Goal: Complete application form

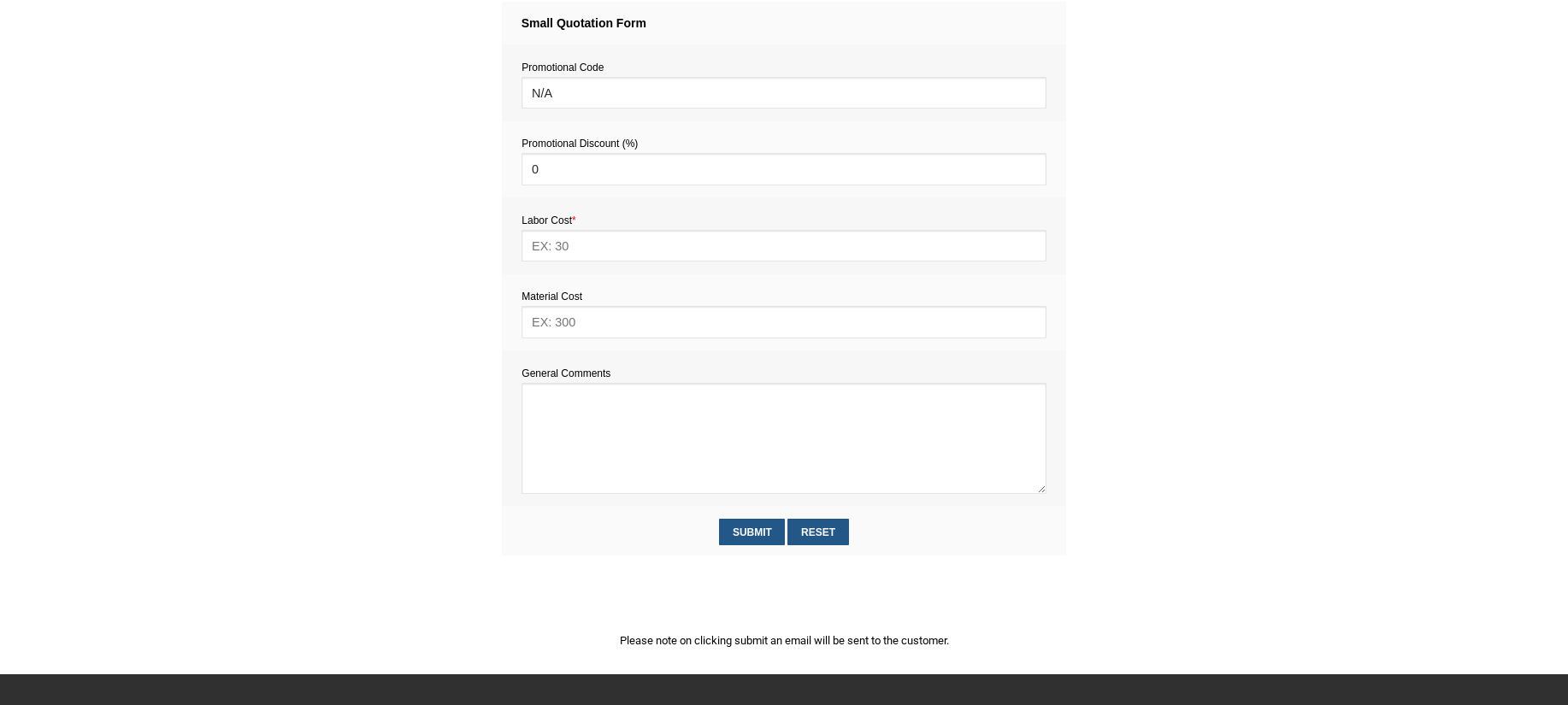
scroll to position [1023, 0]
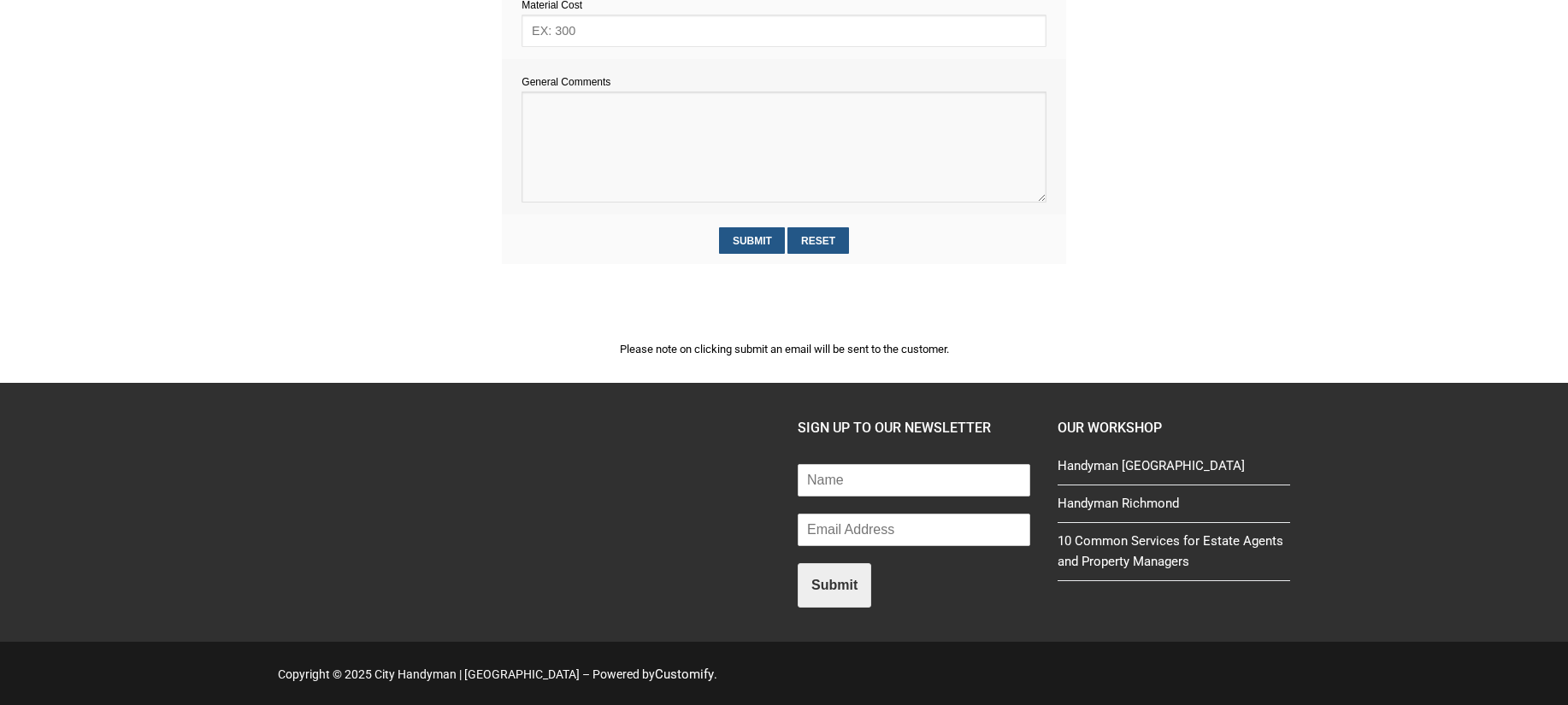
paste textarea "Estimate provision for a professional handyman (service call out and labour) to…"
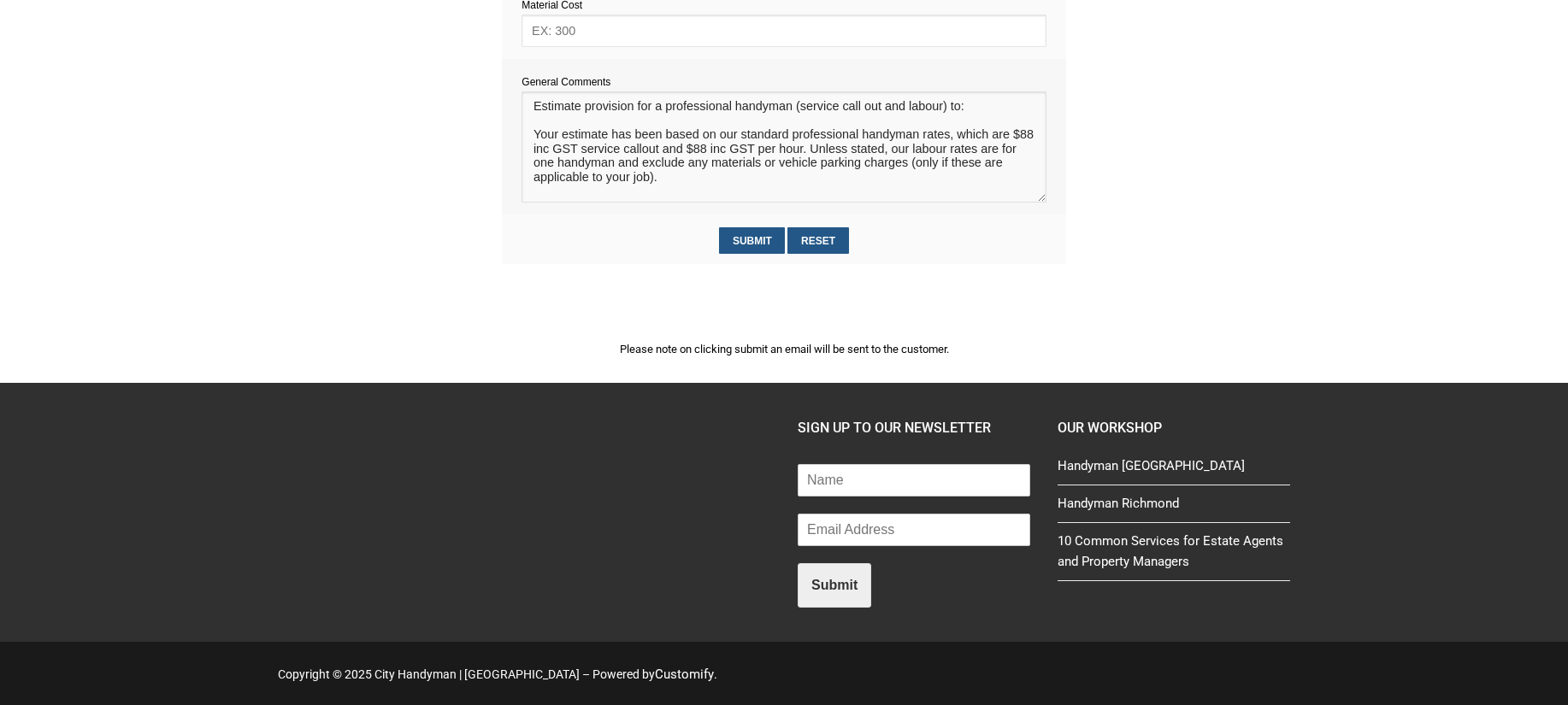
scroll to position [11, 0]
click at [548, 112] on textarea at bounding box center [783, 147] width 524 height 111
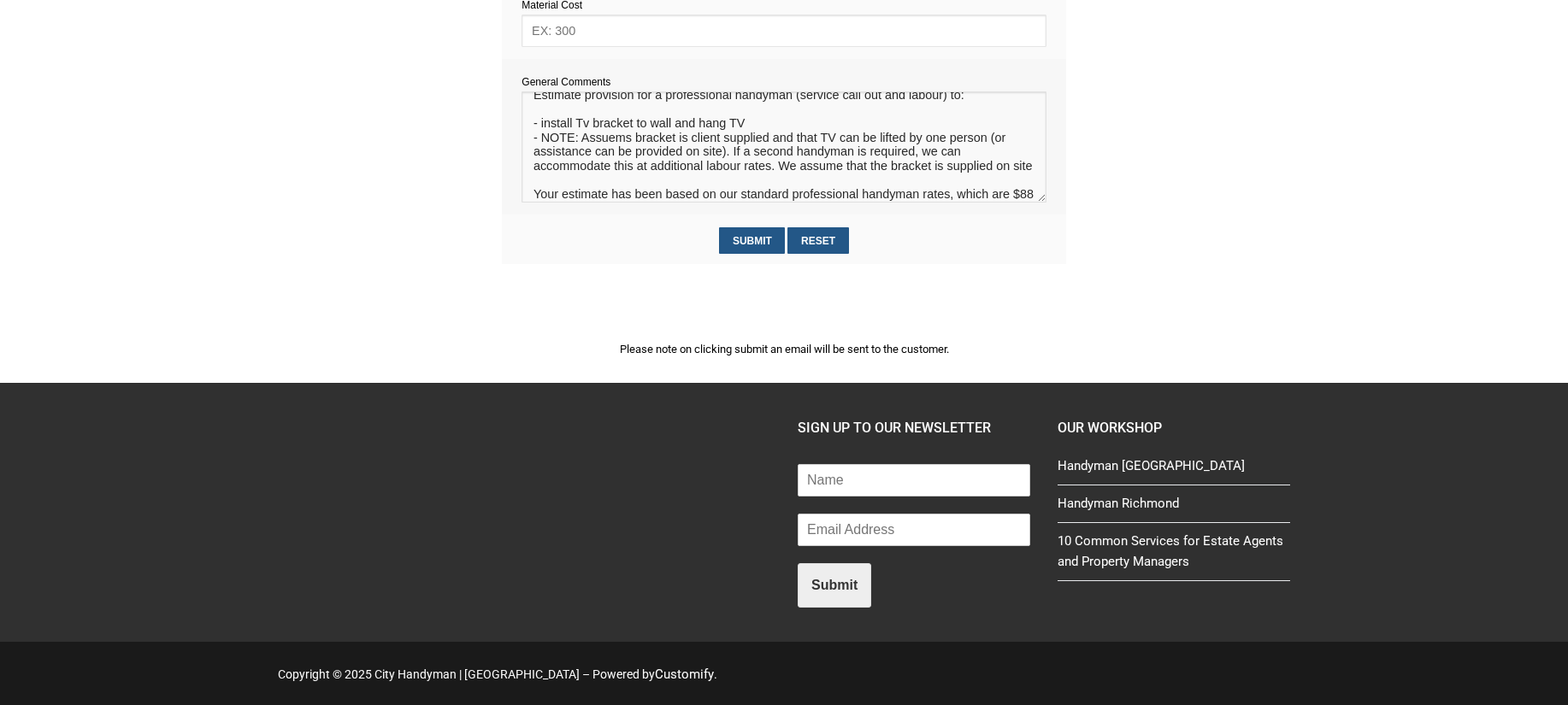
click at [560, 184] on textarea at bounding box center [783, 147] width 524 height 111
click at [559, 185] on textarea at bounding box center [783, 147] width 524 height 111
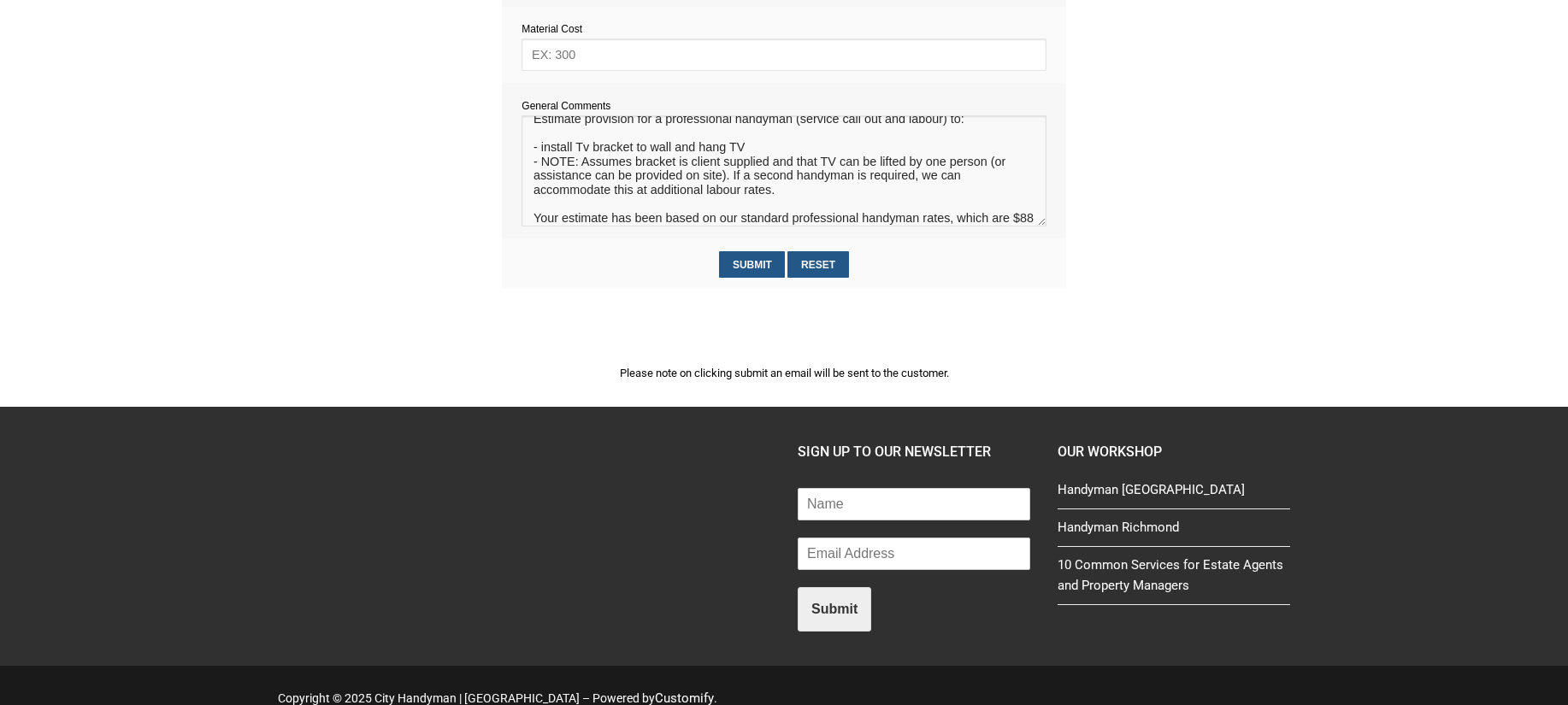
scroll to position [992, 0]
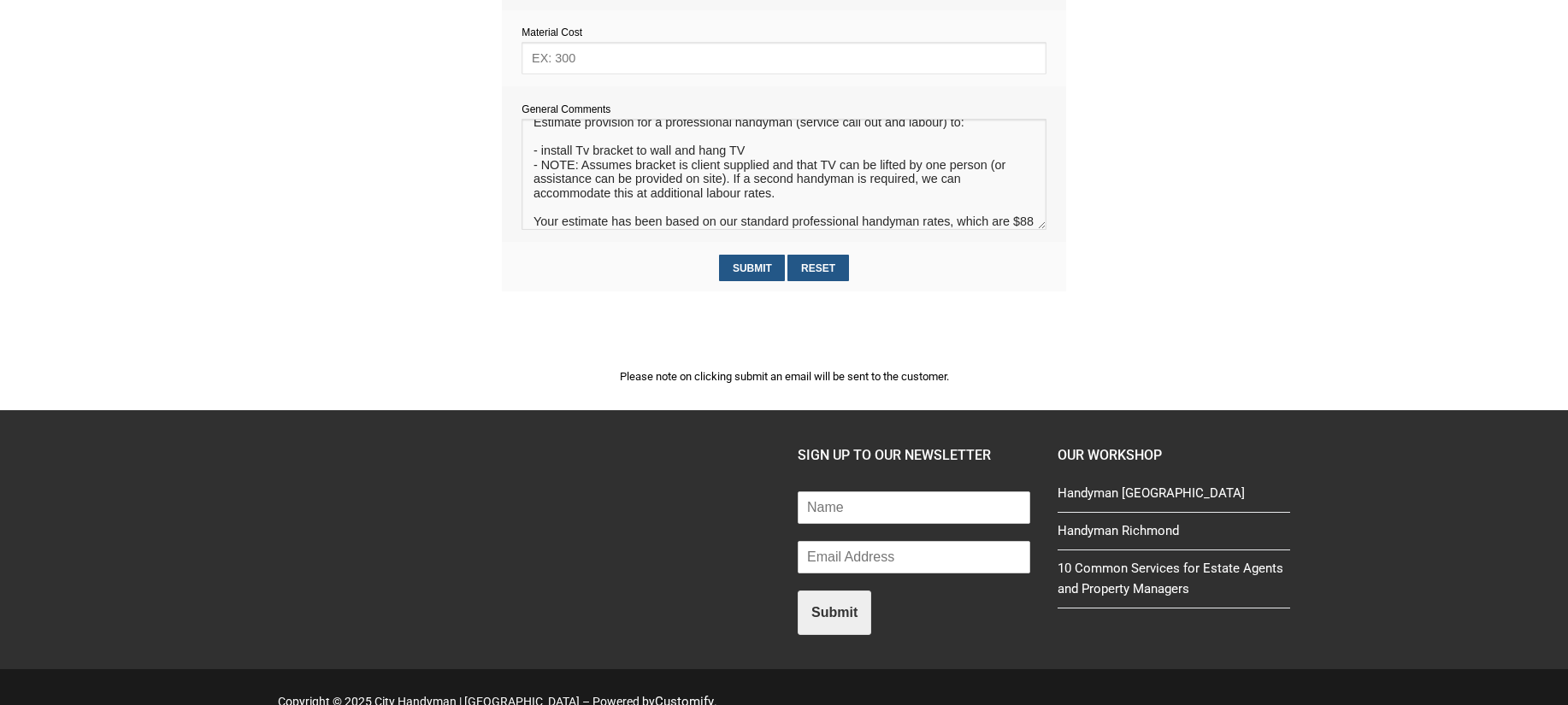
type textarea "Estimate provision for a professional handyman (service call out and labour) to…"
click at [557, 65] on input "text" at bounding box center [783, 58] width 524 height 31
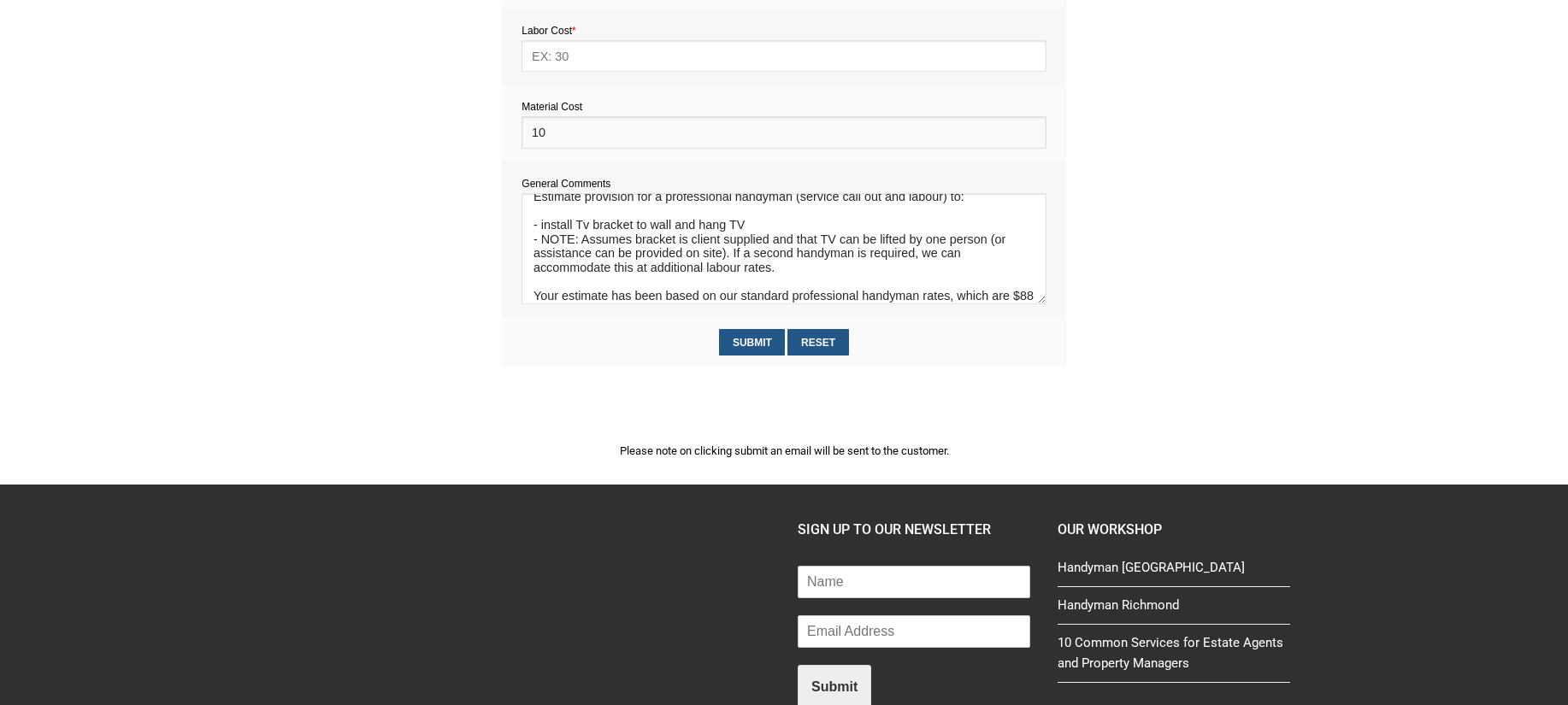
scroll to position [902, 0]
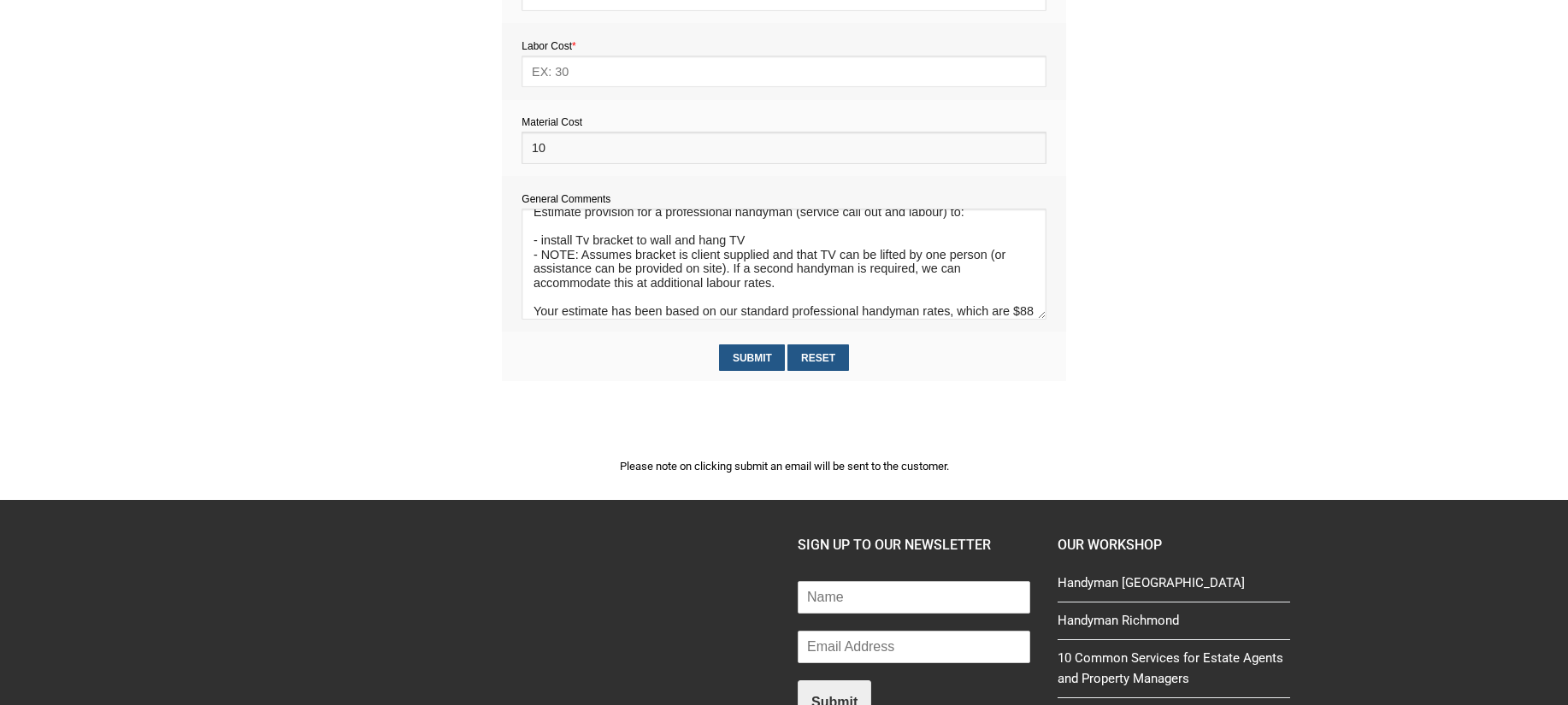
type input "10"
click at [556, 75] on input "text" at bounding box center [783, 72] width 524 height 31
click at [766, 313] on textarea at bounding box center [783, 263] width 524 height 111
click at [633, 261] on textarea at bounding box center [783, 263] width 524 height 111
click at [689, 259] on textarea at bounding box center [783, 263] width 524 height 111
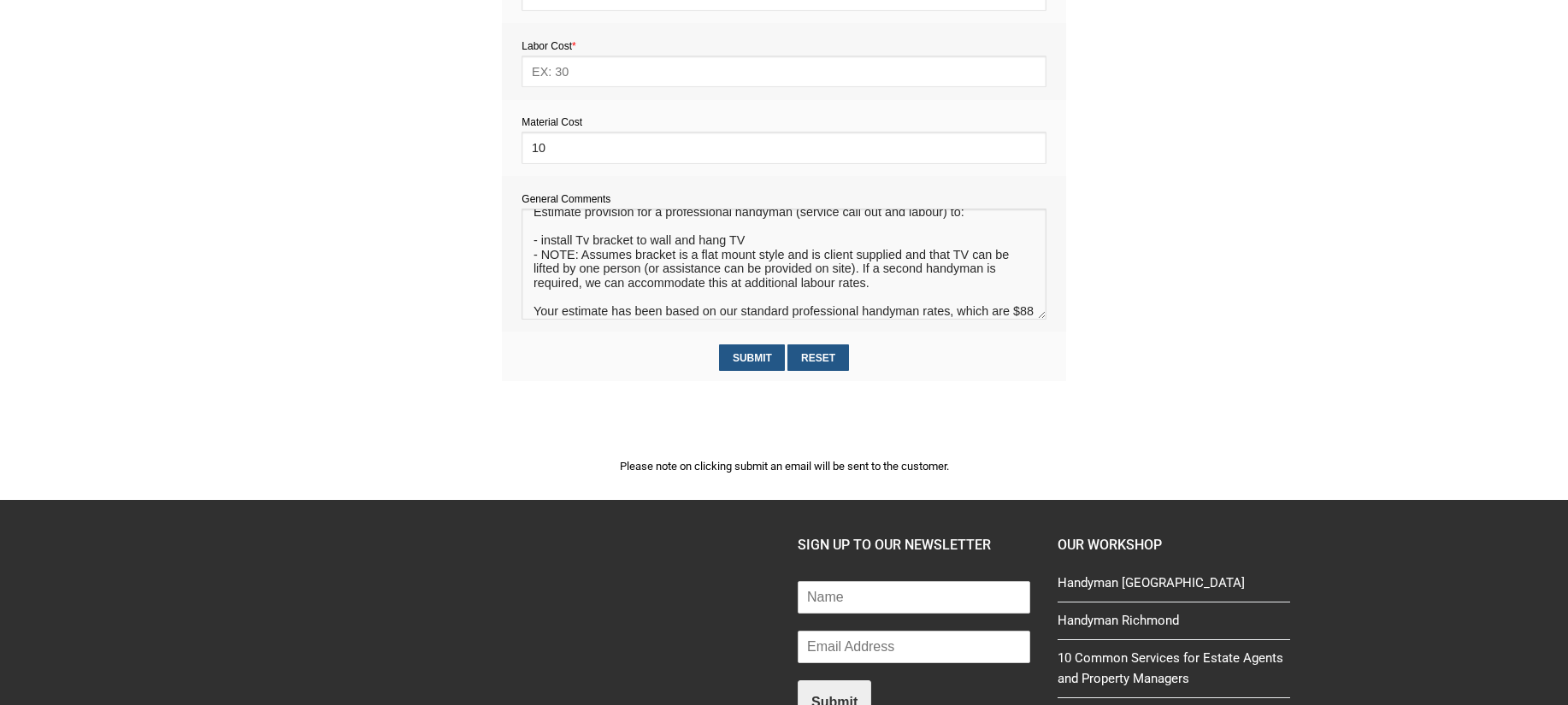
click at [700, 258] on textarea at bounding box center [783, 263] width 524 height 111
click at [904, 264] on textarea at bounding box center [783, 263] width 524 height 111
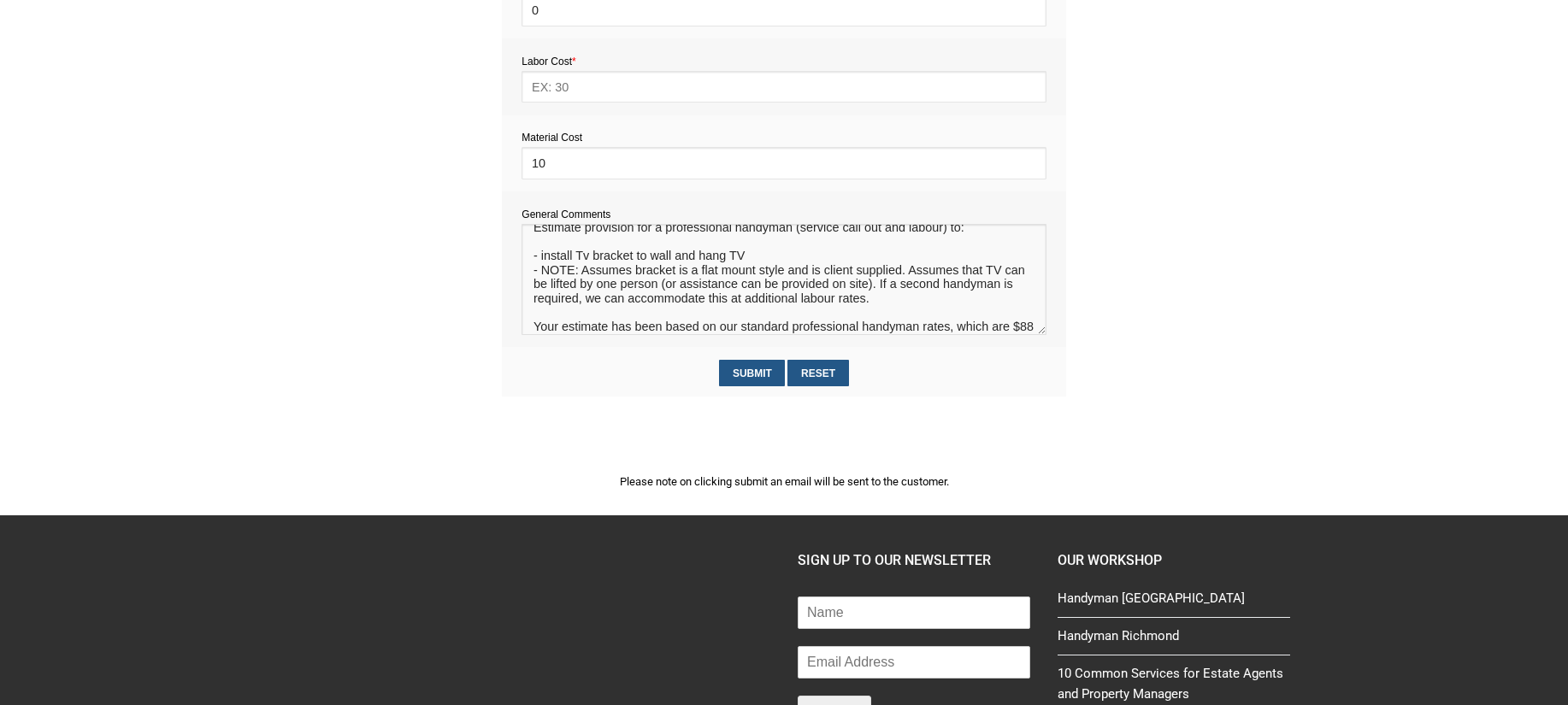
type textarea "Estimate provision for a professional handyman (service call out and labour) to…"
click at [559, 92] on input "text" at bounding box center [783, 86] width 524 height 31
type input "220"
click at [760, 377] on input "Submit" at bounding box center [752, 373] width 66 height 27
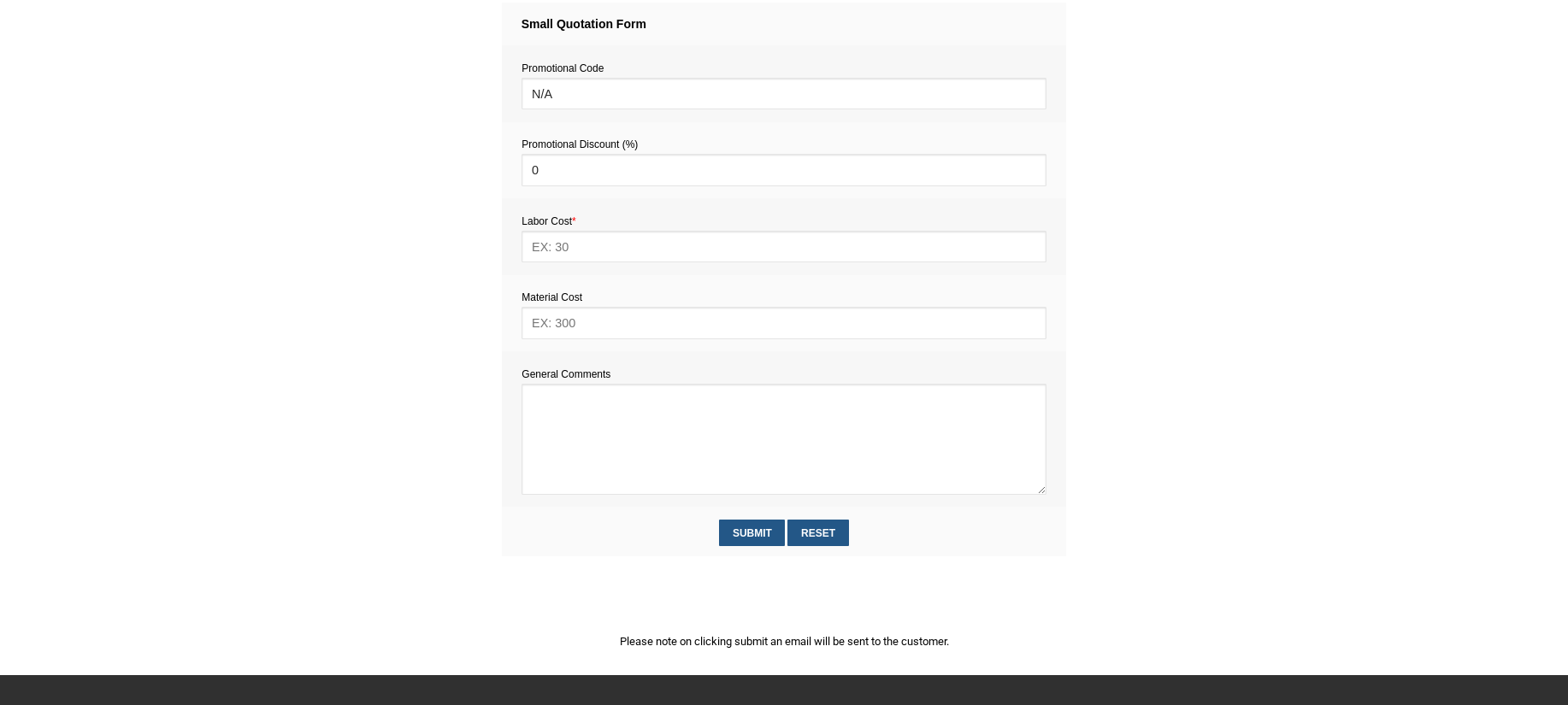
scroll to position [731, 0]
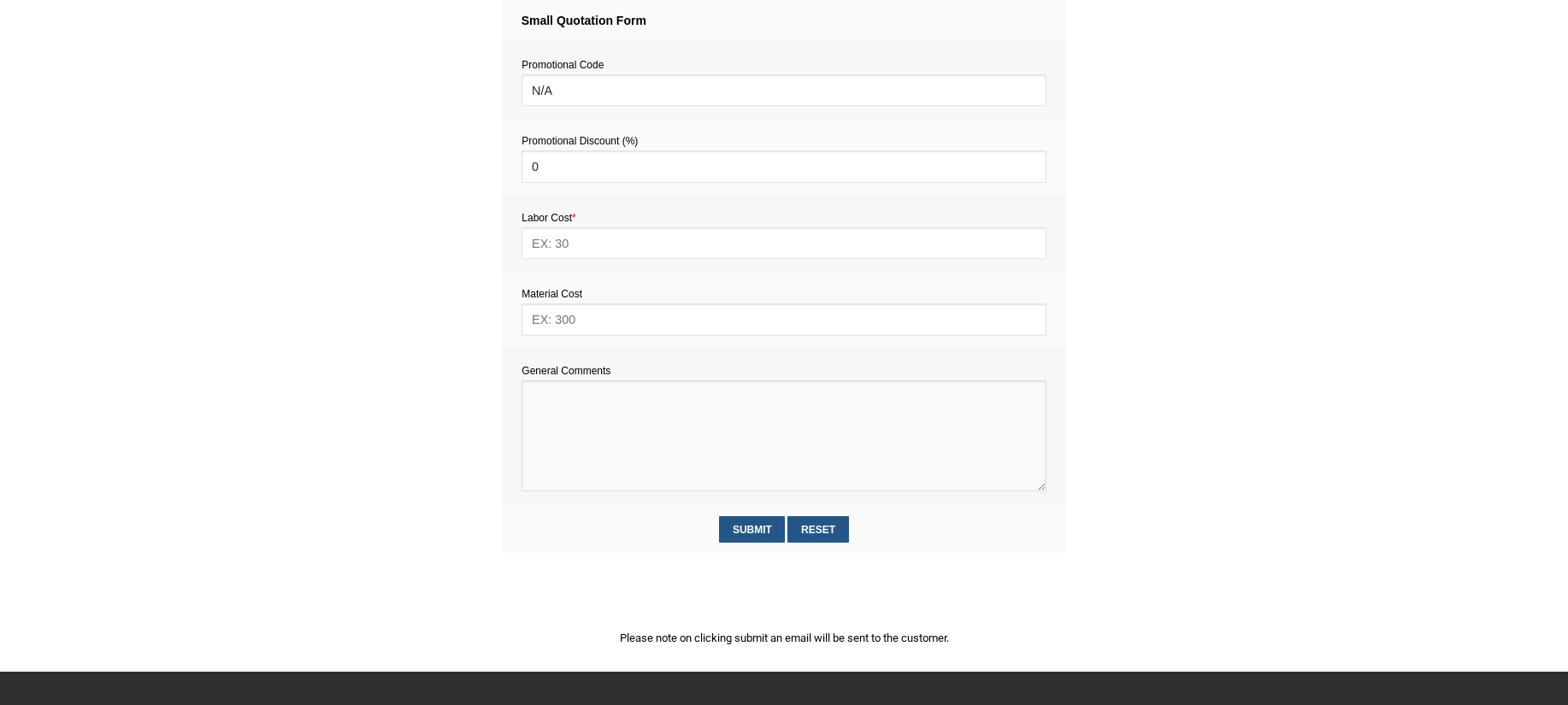
click at [606, 406] on textarea at bounding box center [783, 435] width 524 height 111
paste textarea "Estimate provision for a professional handyman (service call out and labour) to…"
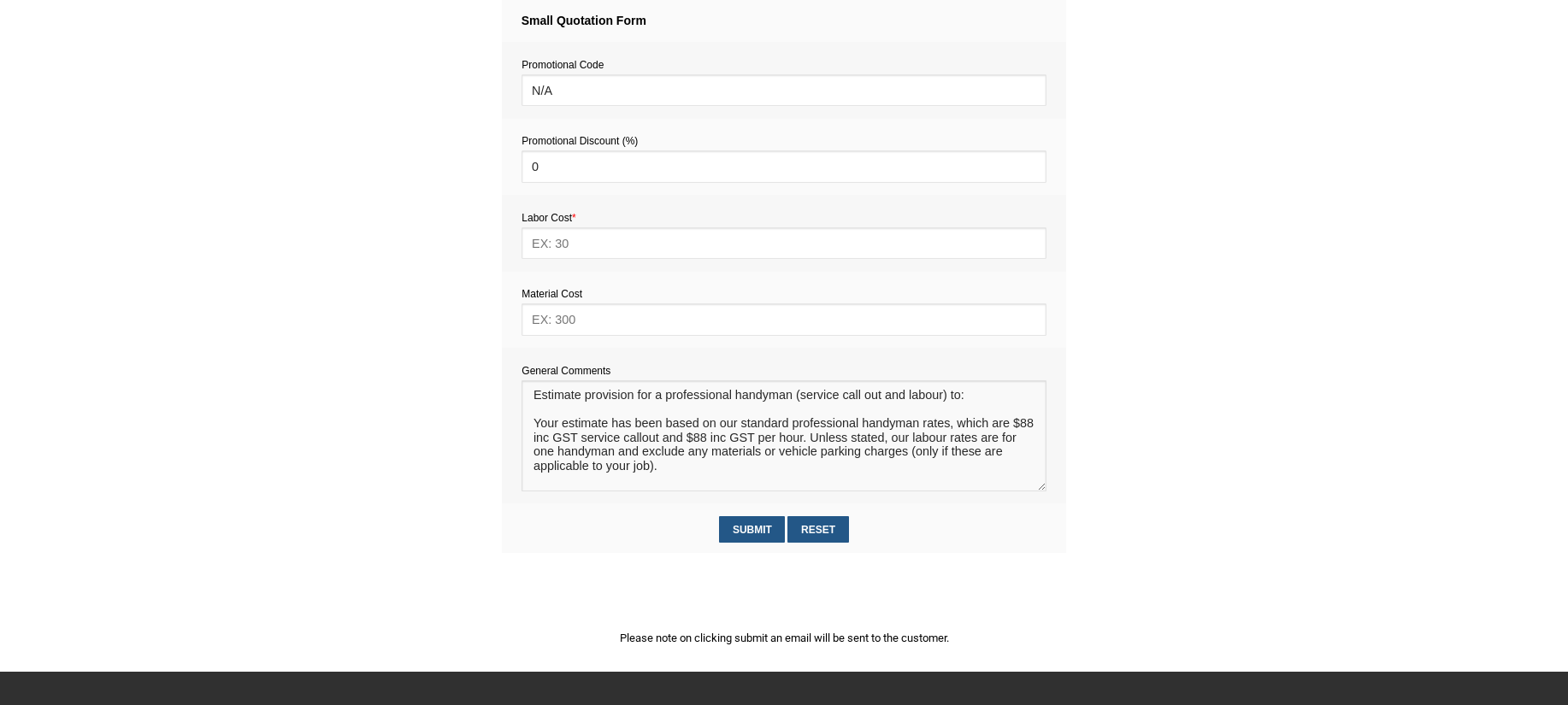
scroll to position [11, 0]
click at [556, 395] on textarea at bounding box center [783, 435] width 524 height 111
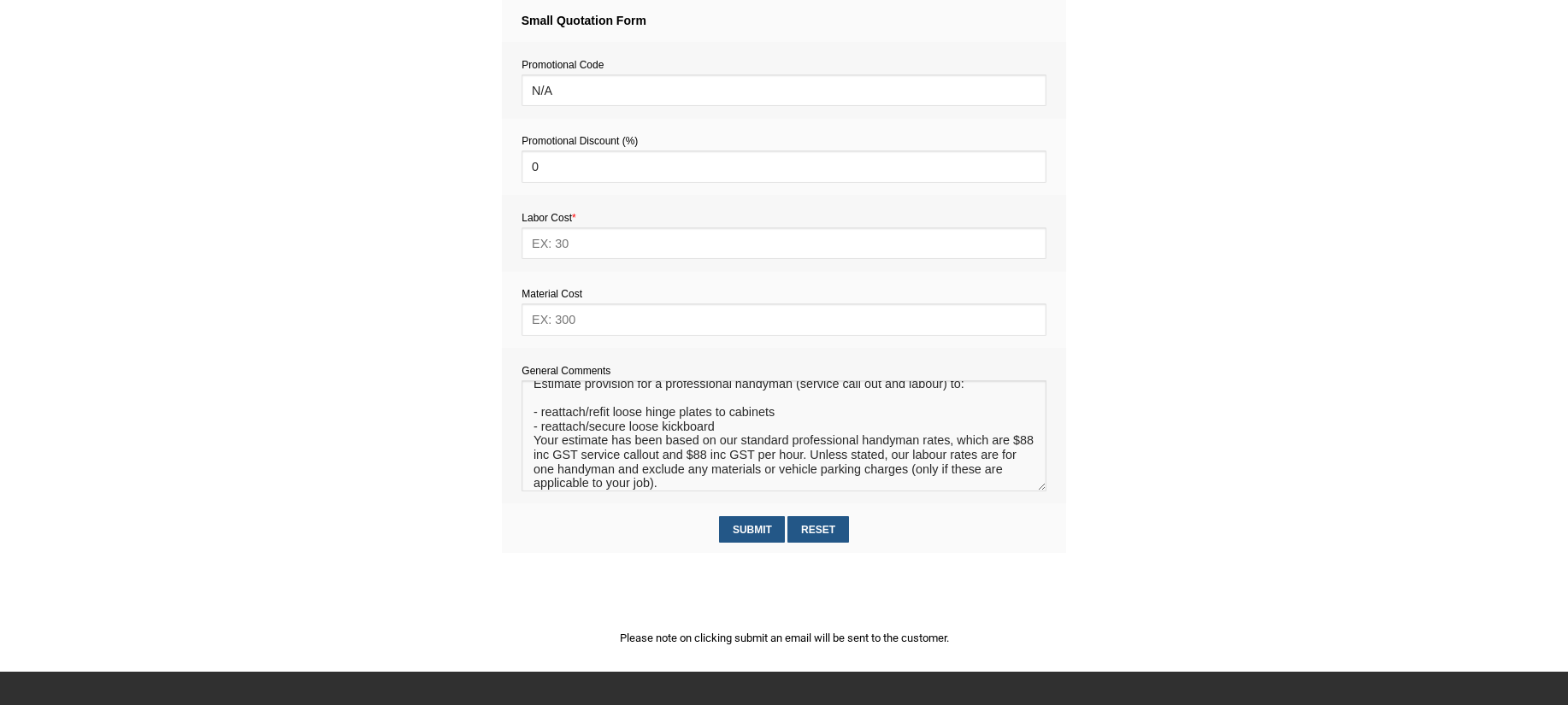
click at [609, 419] on textarea at bounding box center [783, 435] width 524 height 111
click at [726, 429] on textarea at bounding box center [783, 435] width 524 height 111
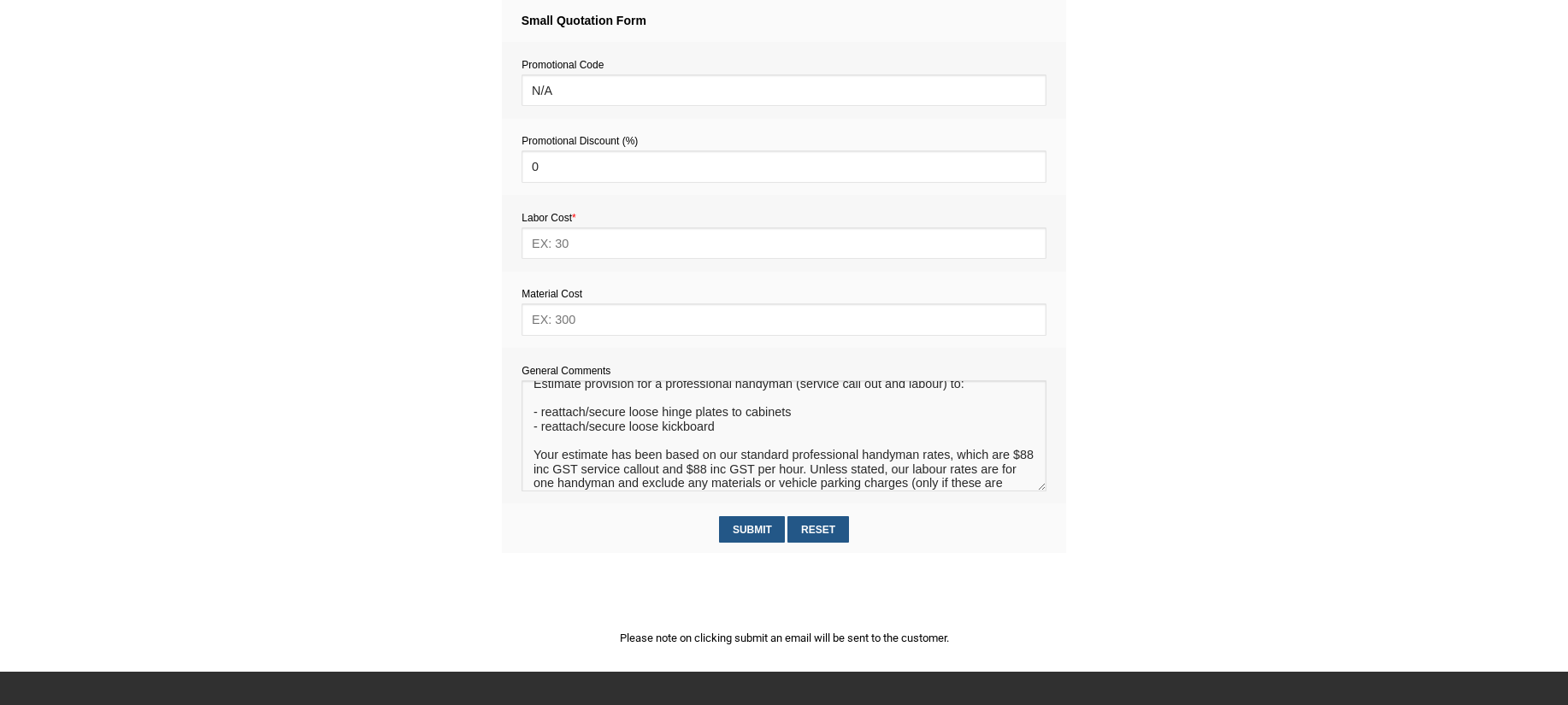
type textarea "Estimate provision for a professional handyman (service call out and labour) to…"
click at [585, 318] on input "text" at bounding box center [783, 319] width 524 height 31
type input "10"
click at [564, 242] on input "text" at bounding box center [783, 243] width 524 height 31
type input "220"
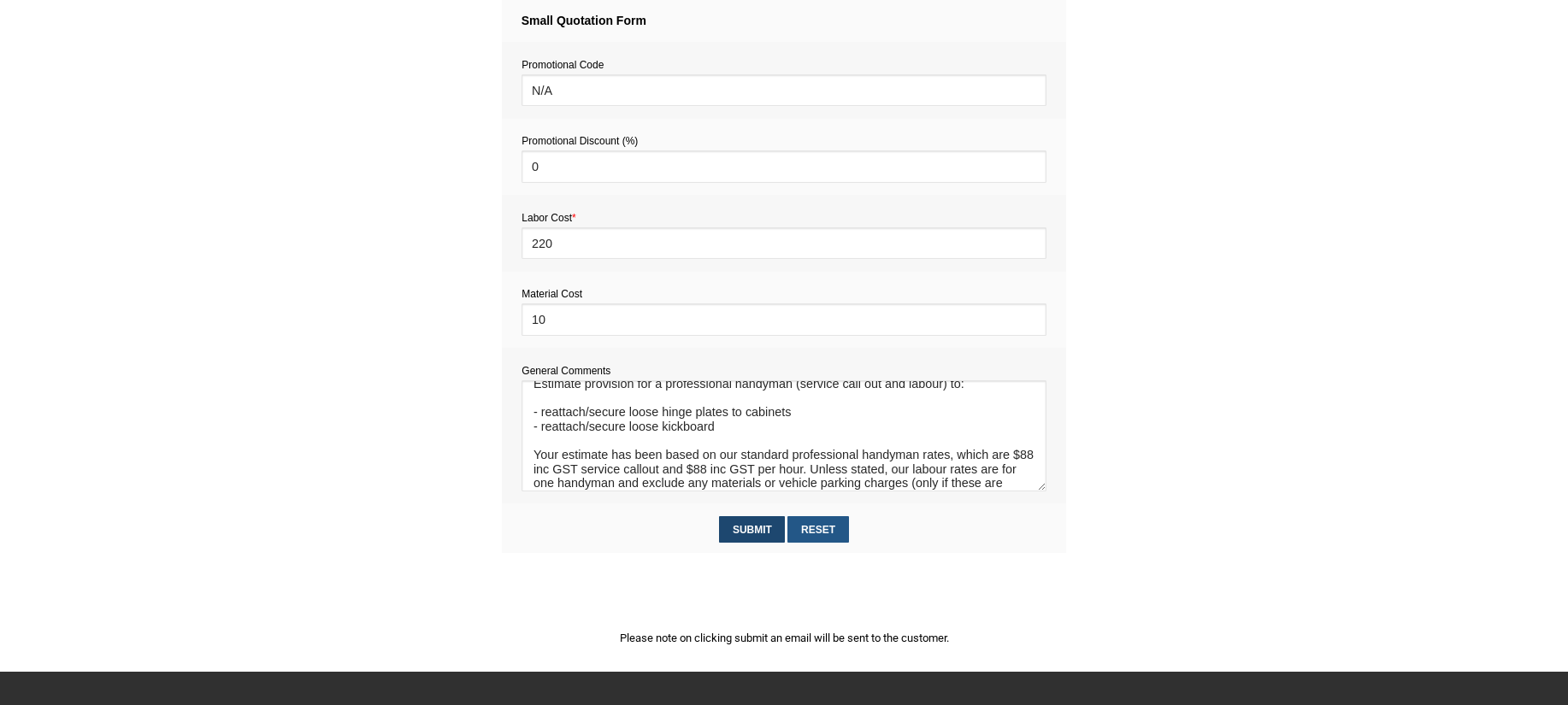
click at [754, 540] on input "Submit" at bounding box center [752, 529] width 66 height 27
